Goal: Information Seeking & Learning: Learn about a topic

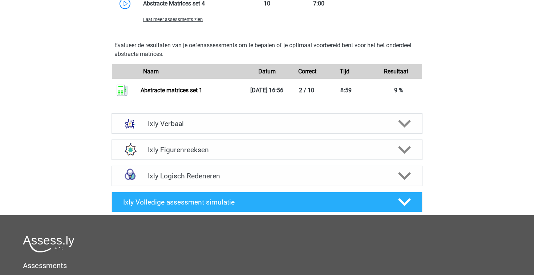
scroll to position [676, 0]
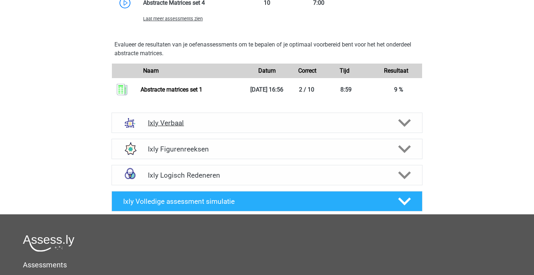
click at [403, 129] on div "Ixly Verbaal" at bounding box center [266, 123] width 311 height 20
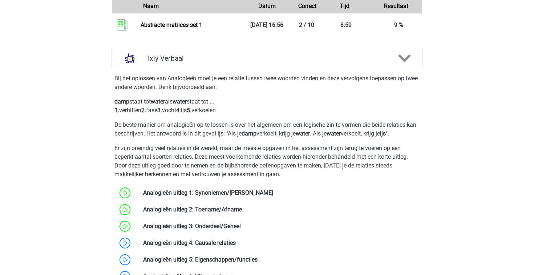
scroll to position [828, 0]
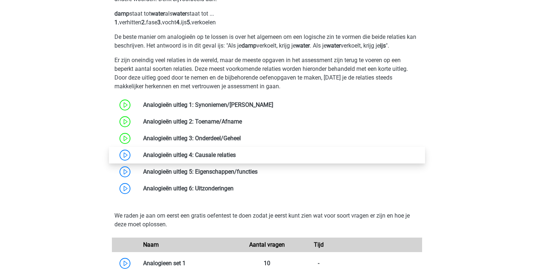
click at [236, 155] on link at bounding box center [236, 154] width 0 height 7
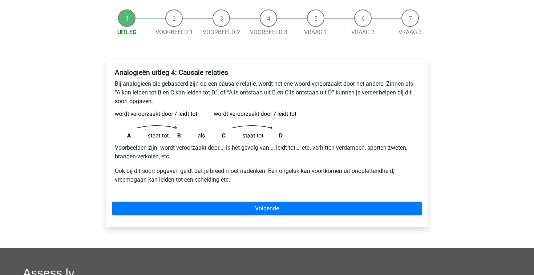
scroll to position [78, 0]
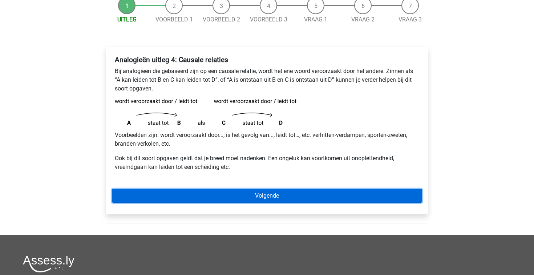
click at [253, 196] on link "Volgende" at bounding box center [267, 196] width 310 height 14
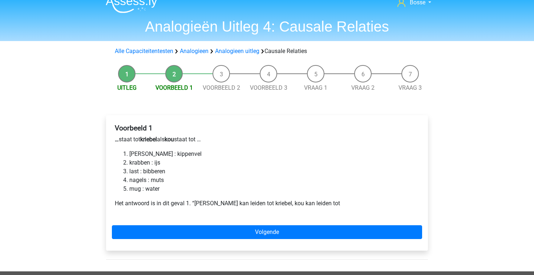
scroll to position [12, 0]
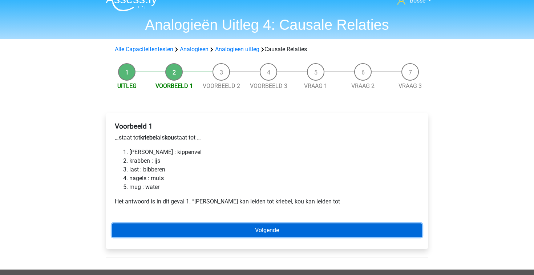
click at [203, 232] on link "Volgende" at bounding box center [267, 230] width 310 height 14
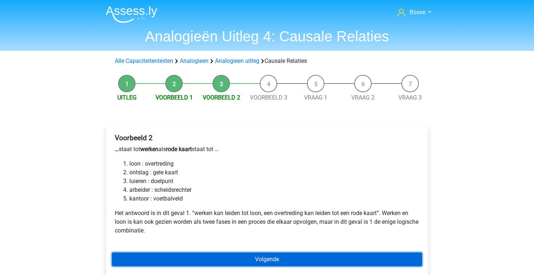
click at [228, 254] on link "Volgende" at bounding box center [267, 259] width 310 height 14
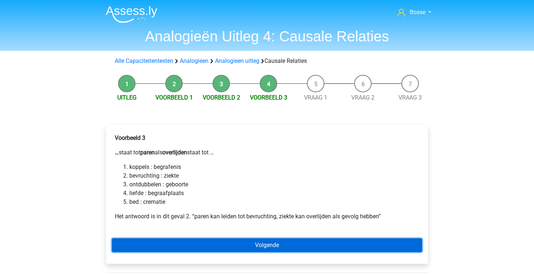
click at [213, 242] on link "Volgende" at bounding box center [267, 245] width 310 height 14
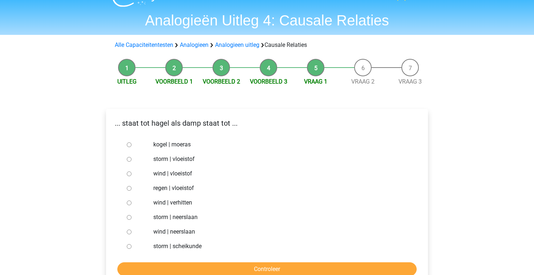
scroll to position [17, 0]
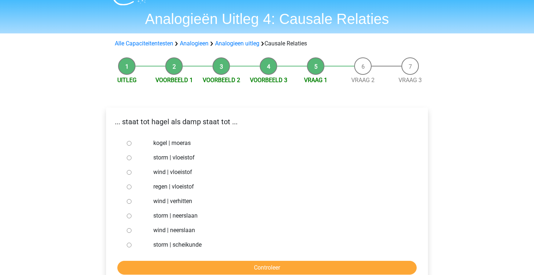
click at [127, 186] on input "regen | vloeistof" at bounding box center [129, 186] width 5 height 5
radio input "true"
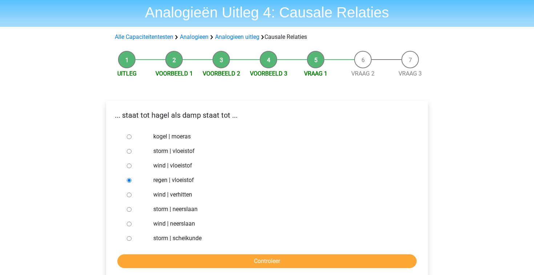
scroll to position [31, 0]
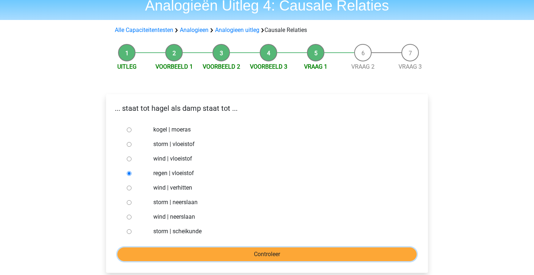
click at [193, 252] on input "Controleer" at bounding box center [266, 254] width 299 height 14
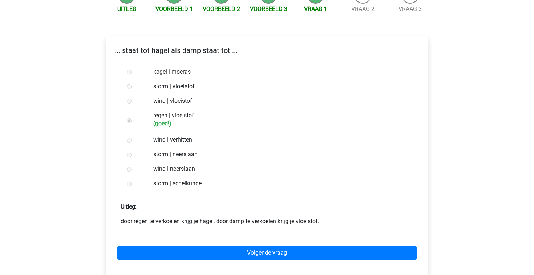
scroll to position [90, 0]
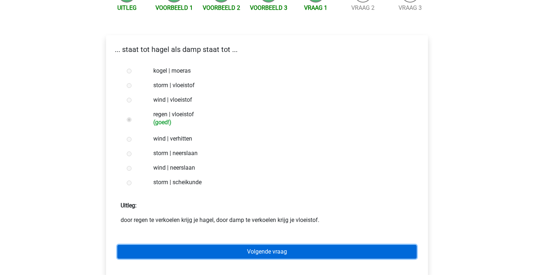
click at [194, 249] on link "Volgende vraag" at bounding box center [266, 252] width 299 height 14
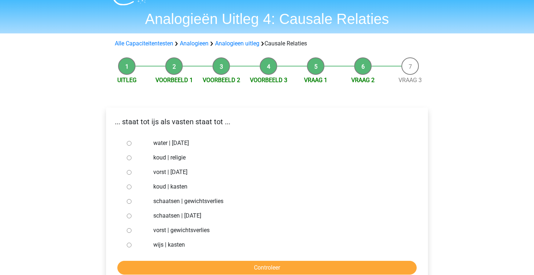
scroll to position [19, 0]
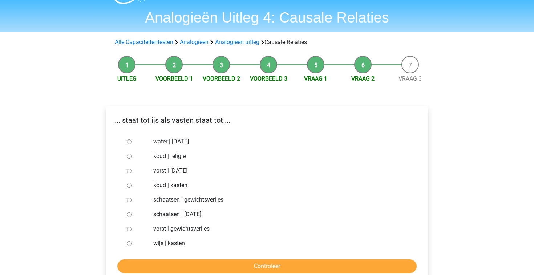
click at [130, 200] on input "schaatsen | gewichtsverlies" at bounding box center [129, 199] width 5 height 5
radio input "true"
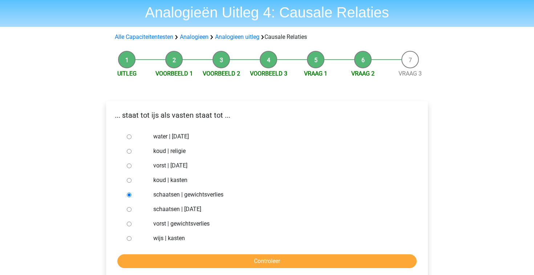
scroll to position [27, 0]
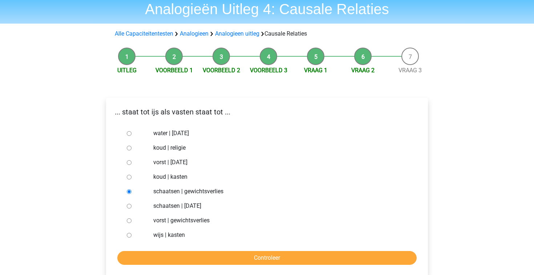
click at [129, 220] on input "vorst | gewichtsverlies" at bounding box center [129, 220] width 5 height 5
radio input "true"
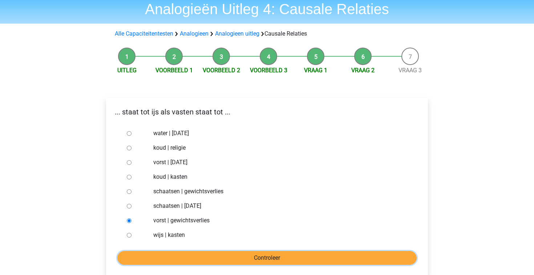
click at [172, 254] on input "Controleer" at bounding box center [266, 258] width 299 height 14
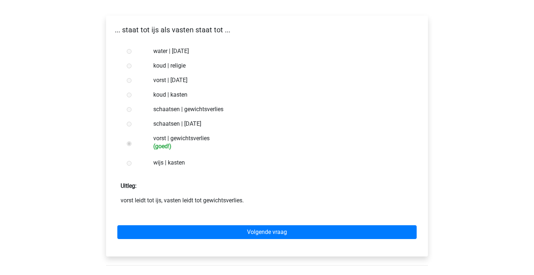
scroll to position [111, 0]
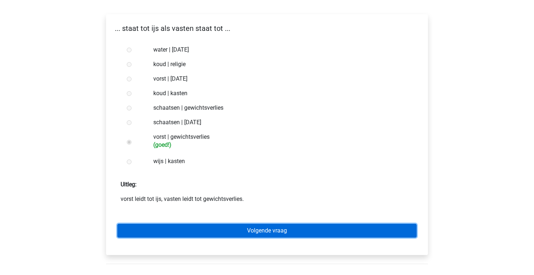
click at [188, 236] on link "Volgende vraag" at bounding box center [266, 231] width 299 height 14
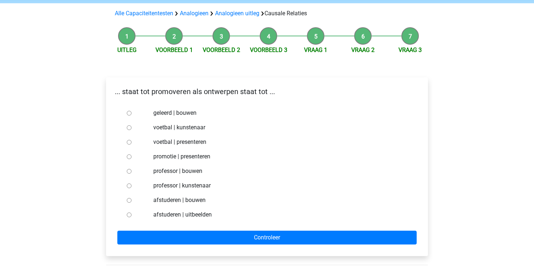
scroll to position [49, 0]
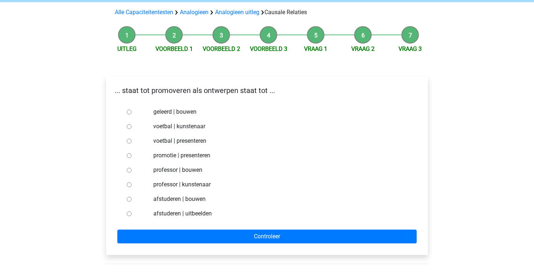
click at [130, 170] on input "professor | bouwen" at bounding box center [129, 170] width 5 height 5
radio input "true"
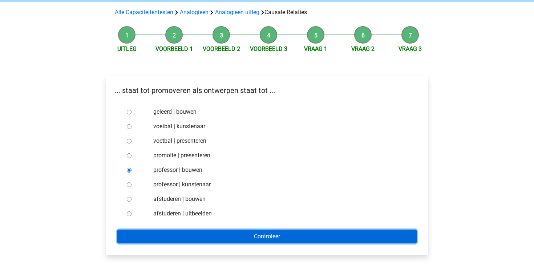
click at [219, 234] on input "Controleer" at bounding box center [266, 236] width 299 height 14
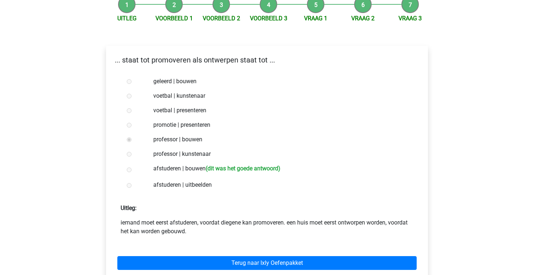
scroll to position [79, 0]
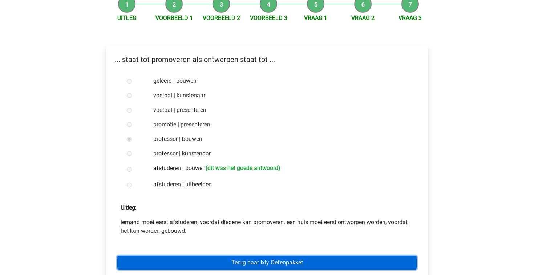
click at [227, 260] on link "Terug naar Ixly Oefenpakket" at bounding box center [266, 263] width 299 height 14
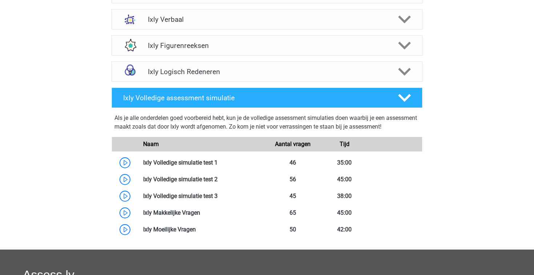
scroll to position [360, 0]
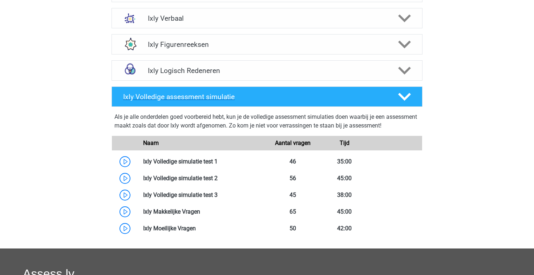
click at [406, 93] on icon at bounding box center [404, 96] width 13 height 13
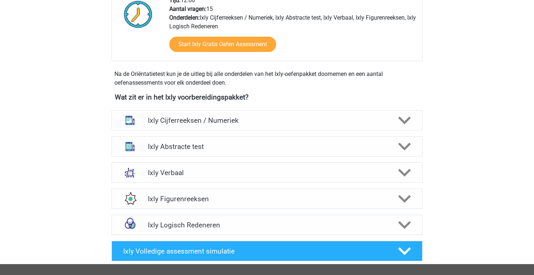
scroll to position [197, 0]
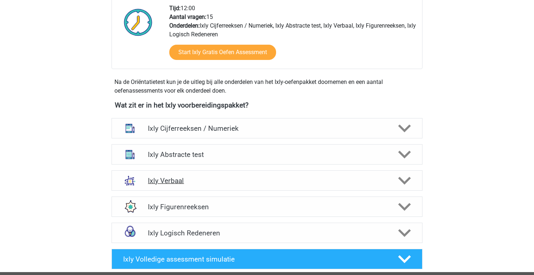
click at [407, 180] on polygon at bounding box center [404, 181] width 13 height 8
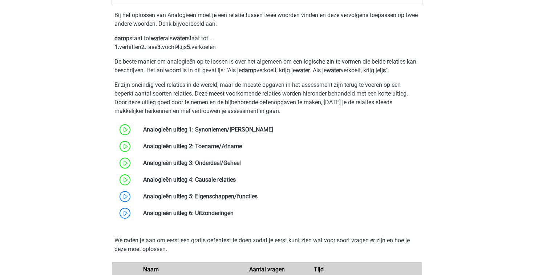
scroll to position [390, 0]
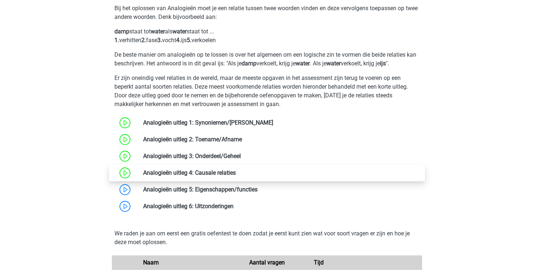
click at [236, 170] on link at bounding box center [236, 172] width 0 height 7
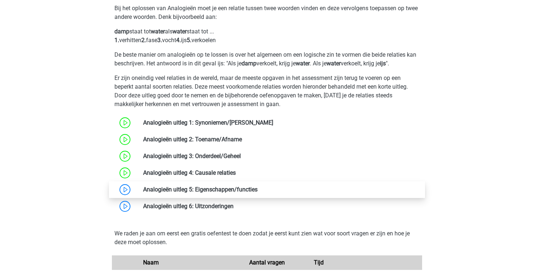
click at [257, 191] on link at bounding box center [257, 189] width 0 height 7
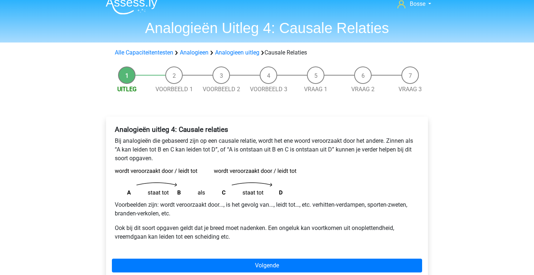
scroll to position [11, 0]
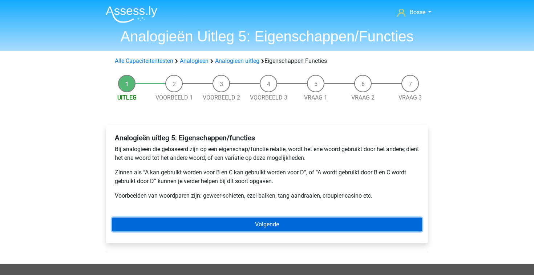
click at [215, 219] on link "Volgende" at bounding box center [267, 224] width 310 height 14
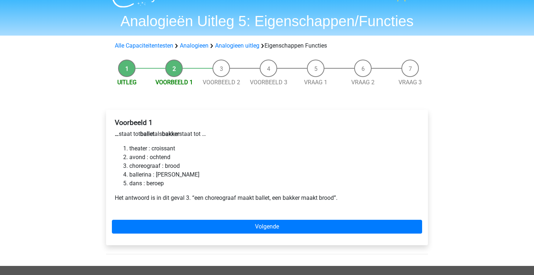
scroll to position [16, 0]
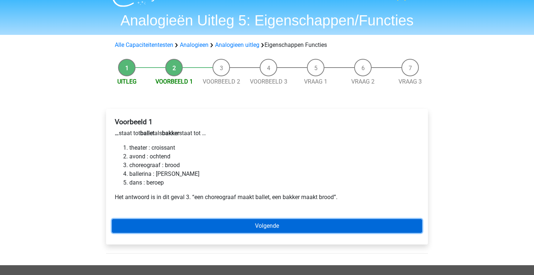
click at [243, 228] on link "Volgende" at bounding box center [267, 226] width 310 height 14
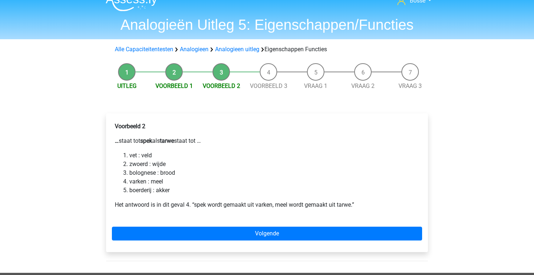
scroll to position [12, 0]
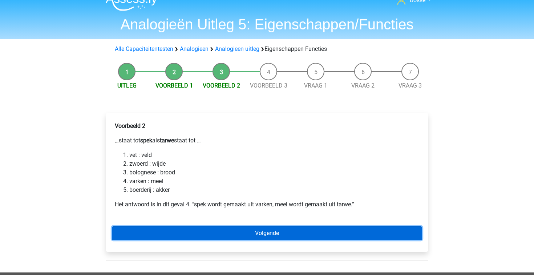
click at [229, 230] on link "Volgende" at bounding box center [267, 233] width 310 height 14
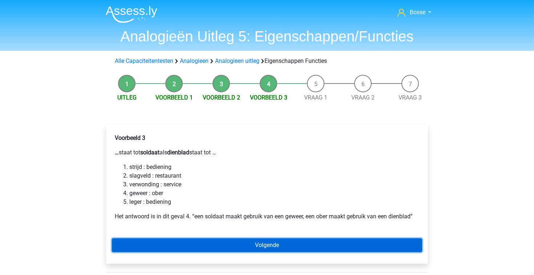
click at [260, 246] on link "Volgende" at bounding box center [267, 245] width 310 height 14
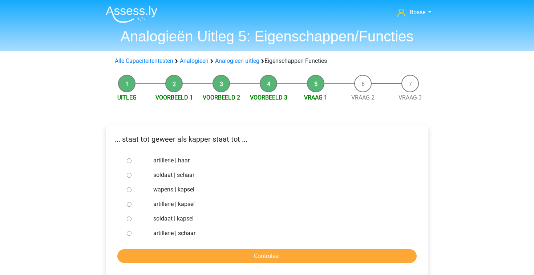
click at [130, 175] on input "soldaat | schaar" at bounding box center [129, 175] width 5 height 5
radio input "true"
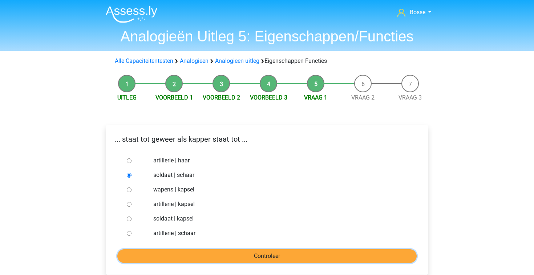
click at [227, 254] on input "Controleer" at bounding box center [266, 256] width 299 height 14
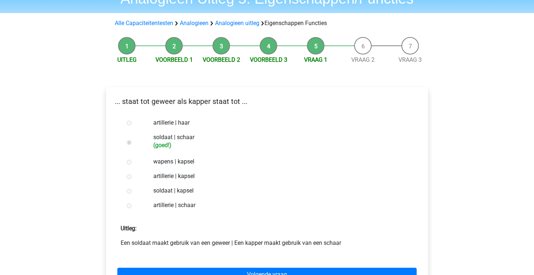
scroll to position [63, 0]
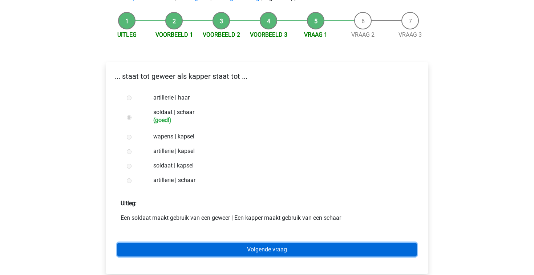
click at [256, 252] on link "Volgende vraag" at bounding box center [266, 249] width 299 height 14
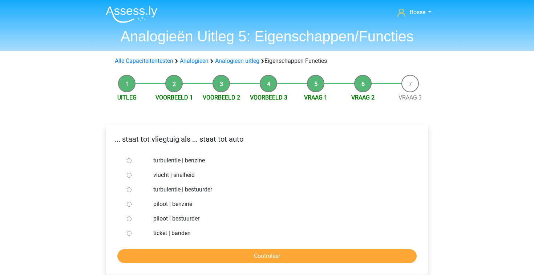
click at [129, 220] on input "piloot | bestuurder" at bounding box center [129, 218] width 5 height 5
radio input "true"
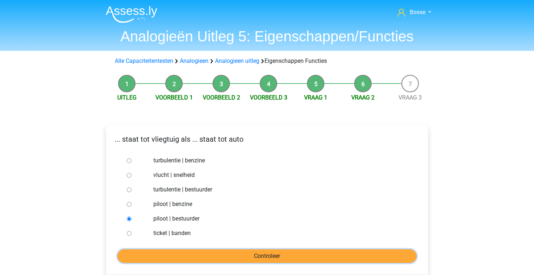
click at [235, 253] on input "Controleer" at bounding box center [266, 256] width 299 height 14
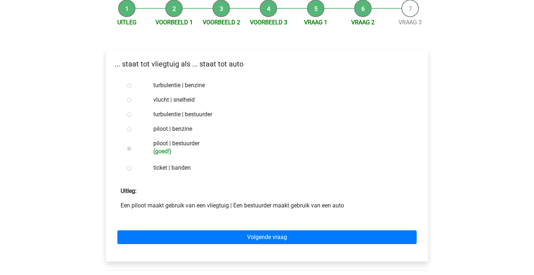
scroll to position [84, 0]
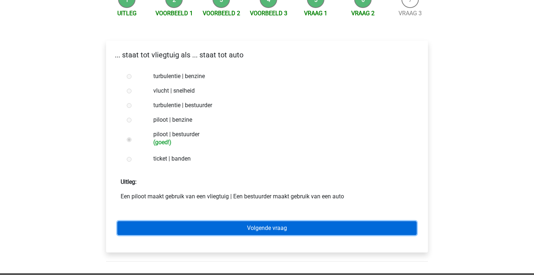
click at [251, 233] on link "Volgende vraag" at bounding box center [266, 228] width 299 height 14
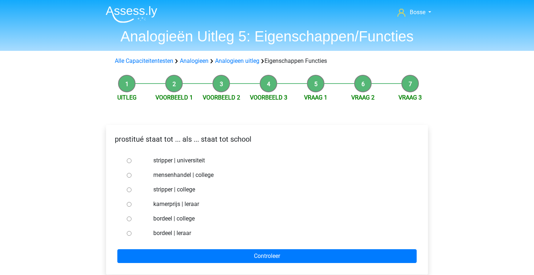
click at [129, 233] on input "bordeel | leraar" at bounding box center [129, 233] width 5 height 5
radio input "true"
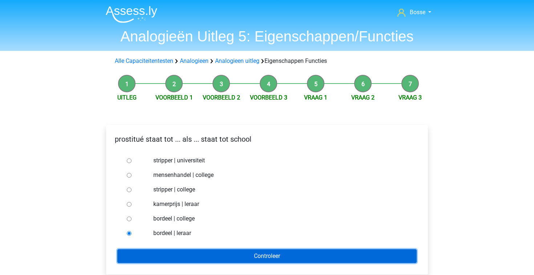
click at [233, 255] on input "Controleer" at bounding box center [266, 256] width 299 height 14
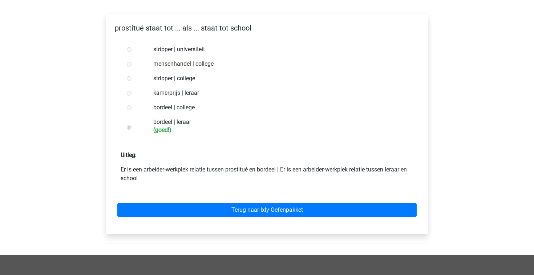
scroll to position [113, 0]
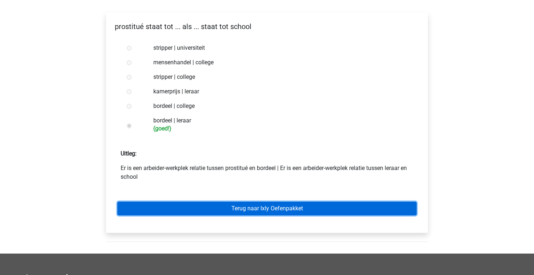
click at [233, 214] on link "Terug naar Ixly Oefenpakket" at bounding box center [266, 208] width 299 height 14
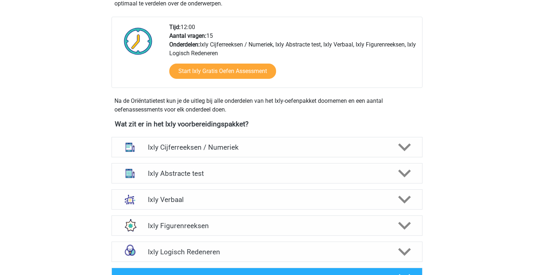
scroll to position [189, 0]
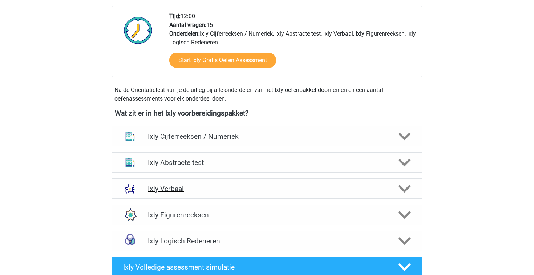
click at [221, 186] on h4 "Ixly Verbaal" at bounding box center [267, 188] width 238 height 8
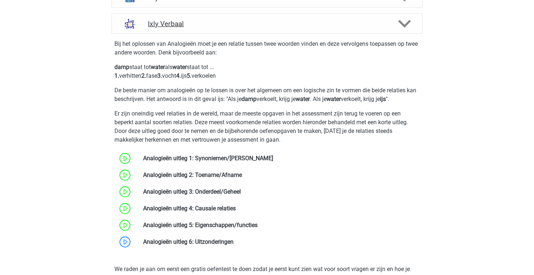
scroll to position [376, 0]
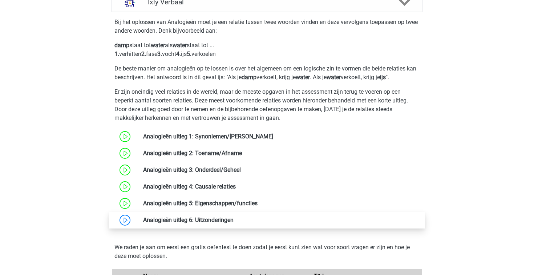
click at [233, 221] on link at bounding box center [233, 219] width 0 height 7
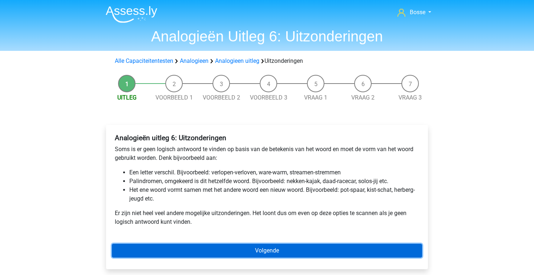
click at [257, 247] on link "Volgende" at bounding box center [267, 251] width 310 height 14
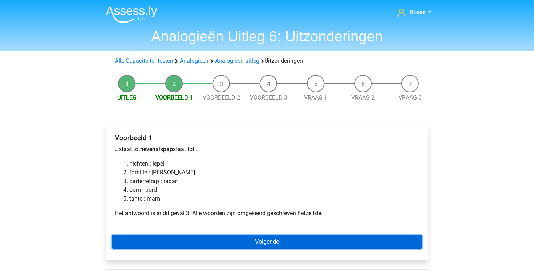
click at [245, 242] on link "Volgende" at bounding box center [267, 242] width 310 height 14
click at [217, 236] on link "Volgende" at bounding box center [267, 242] width 310 height 14
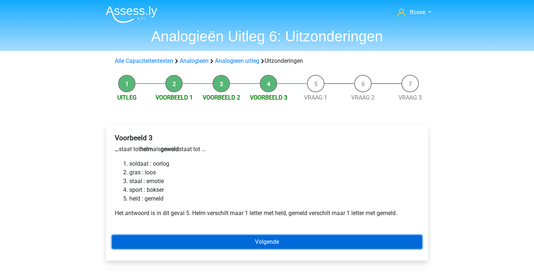
click at [216, 240] on link "Volgende" at bounding box center [267, 242] width 310 height 14
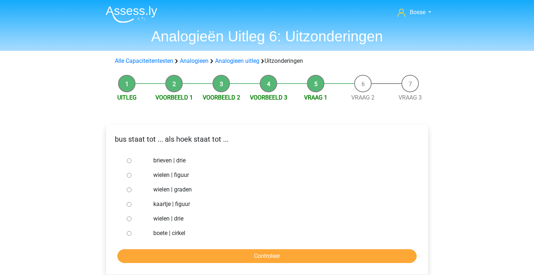
click at [130, 205] on input "kaartje | figuur" at bounding box center [129, 204] width 5 height 5
radio input "true"
click at [213, 252] on input "Controleer" at bounding box center [266, 256] width 299 height 14
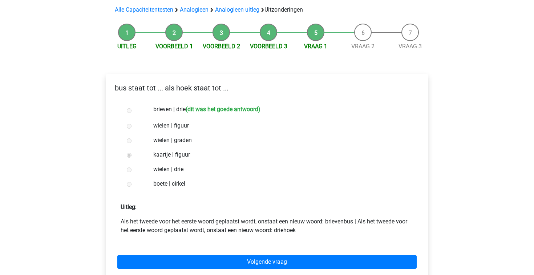
scroll to position [59, 0]
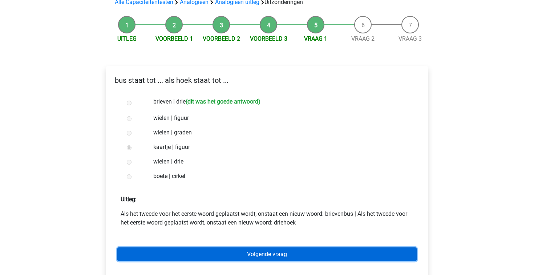
click at [214, 256] on link "Volgende vraag" at bounding box center [266, 254] width 299 height 14
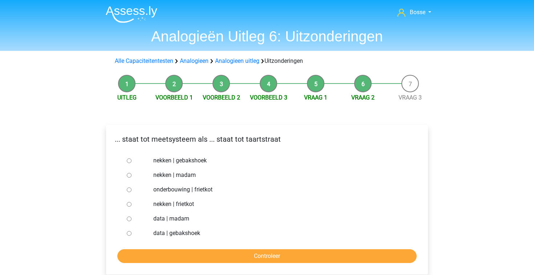
click at [128, 174] on input "nekken | madam" at bounding box center [129, 175] width 5 height 5
radio input "true"
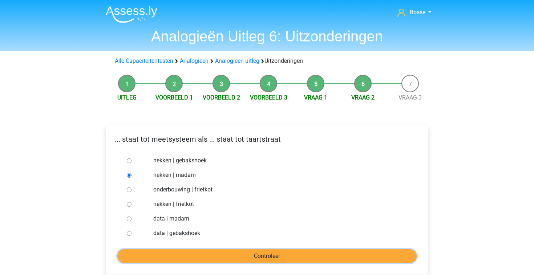
click at [218, 254] on input "Controleer" at bounding box center [266, 256] width 299 height 14
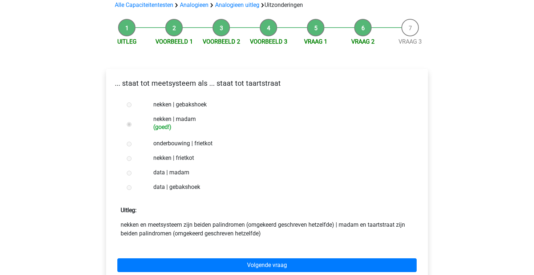
scroll to position [64, 0]
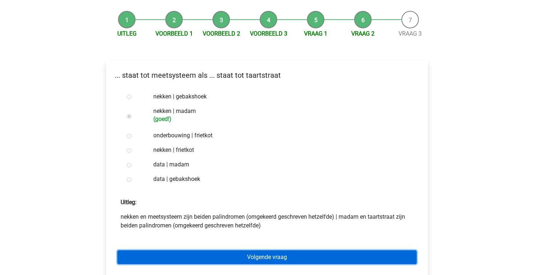
click at [346, 255] on link "Volgende vraag" at bounding box center [266, 257] width 299 height 14
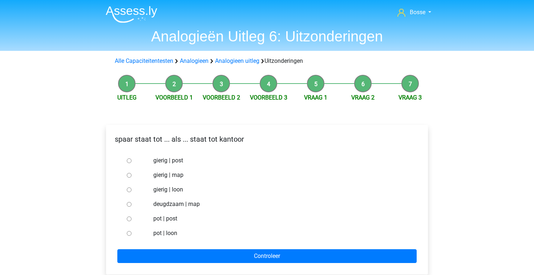
click at [131, 220] on input "pot | post" at bounding box center [129, 218] width 5 height 5
radio input "true"
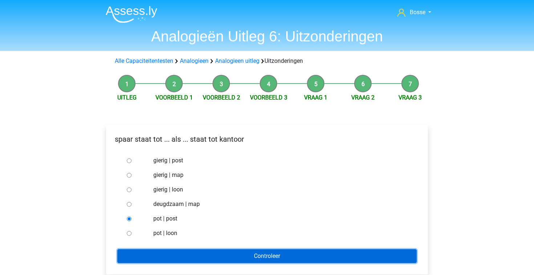
click at [189, 255] on input "Controleer" at bounding box center [266, 256] width 299 height 14
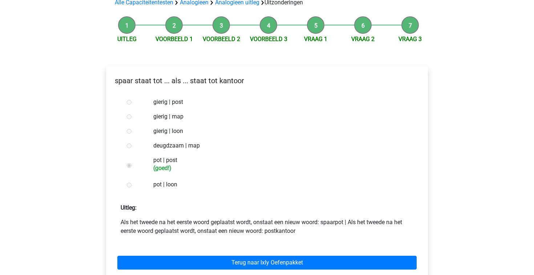
scroll to position [71, 0]
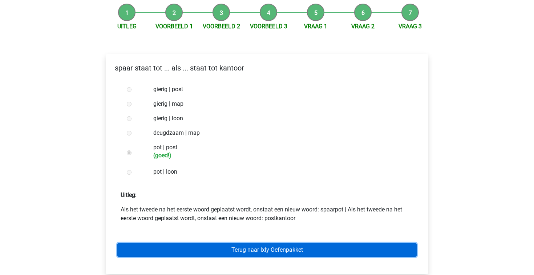
click at [368, 250] on link "Terug naar Ixly Oefenpakket" at bounding box center [266, 250] width 299 height 14
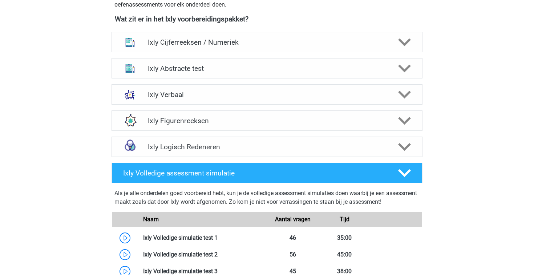
scroll to position [285, 0]
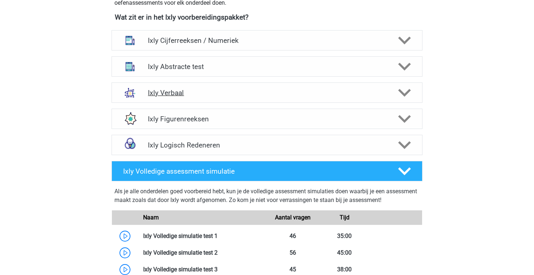
click at [212, 96] on h4 "Ixly Verbaal" at bounding box center [267, 93] width 238 height 8
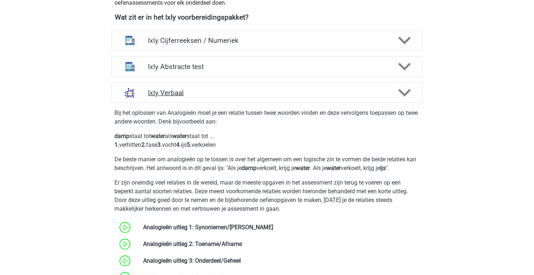
click at [212, 96] on h4 "Ixly Verbaal" at bounding box center [267, 93] width 238 height 8
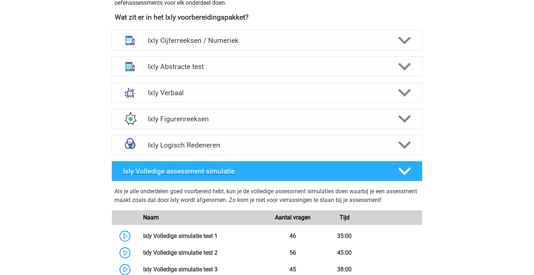
click at [408, 173] on icon at bounding box center [404, 171] width 13 height 13
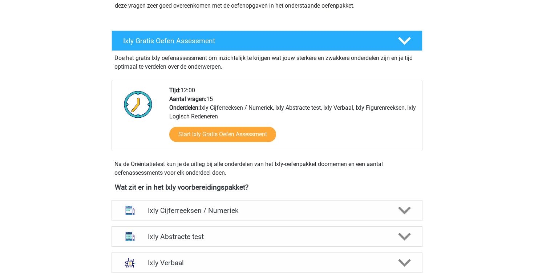
scroll to position [115, 0]
